Goal: Book appointment/travel/reservation

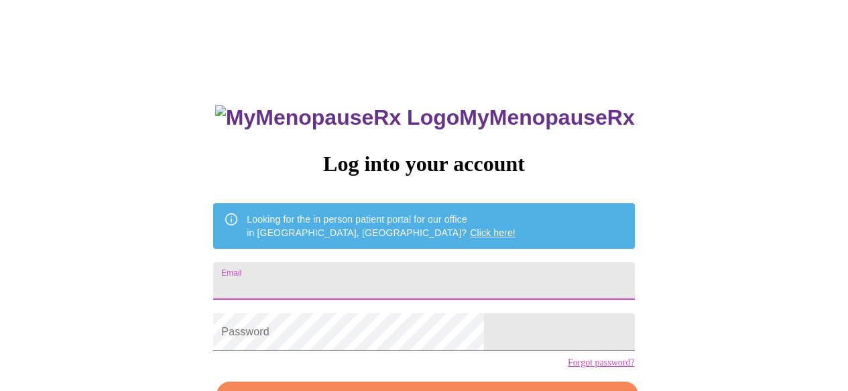
click at [304, 277] on input "Email" at bounding box center [423, 281] width 421 height 38
type input "tershul@gmail.com"
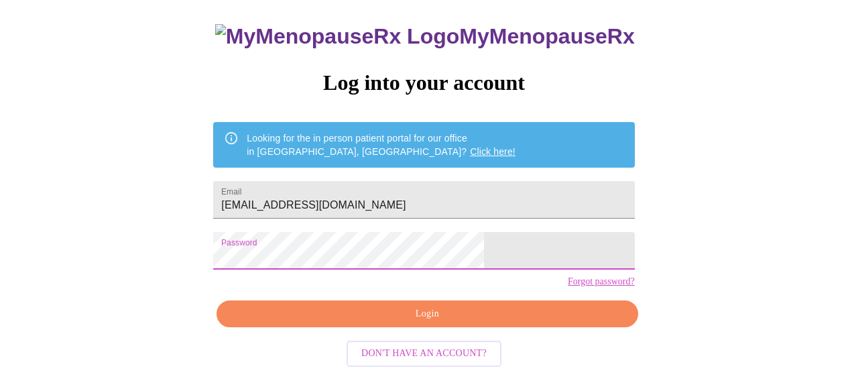
scroll to position [85, 0]
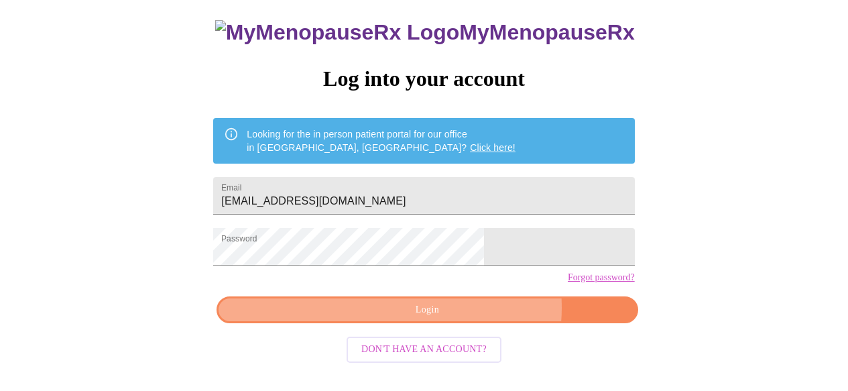
click at [464, 318] on span "Login" at bounding box center [427, 310] width 390 height 17
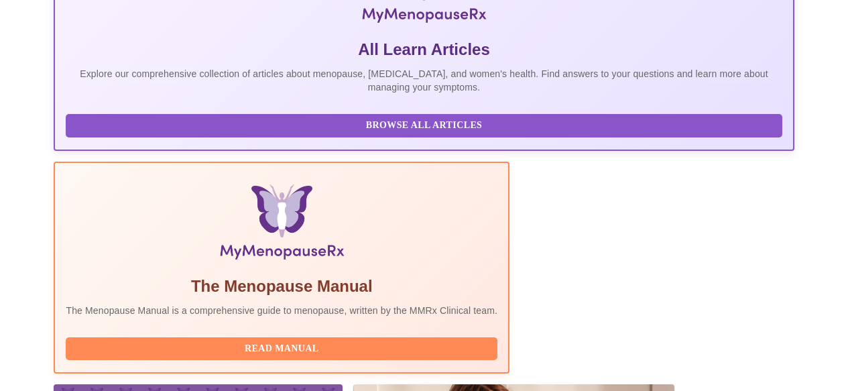
scroll to position [412, 0]
